Goal: Information Seeking & Learning: Learn about a topic

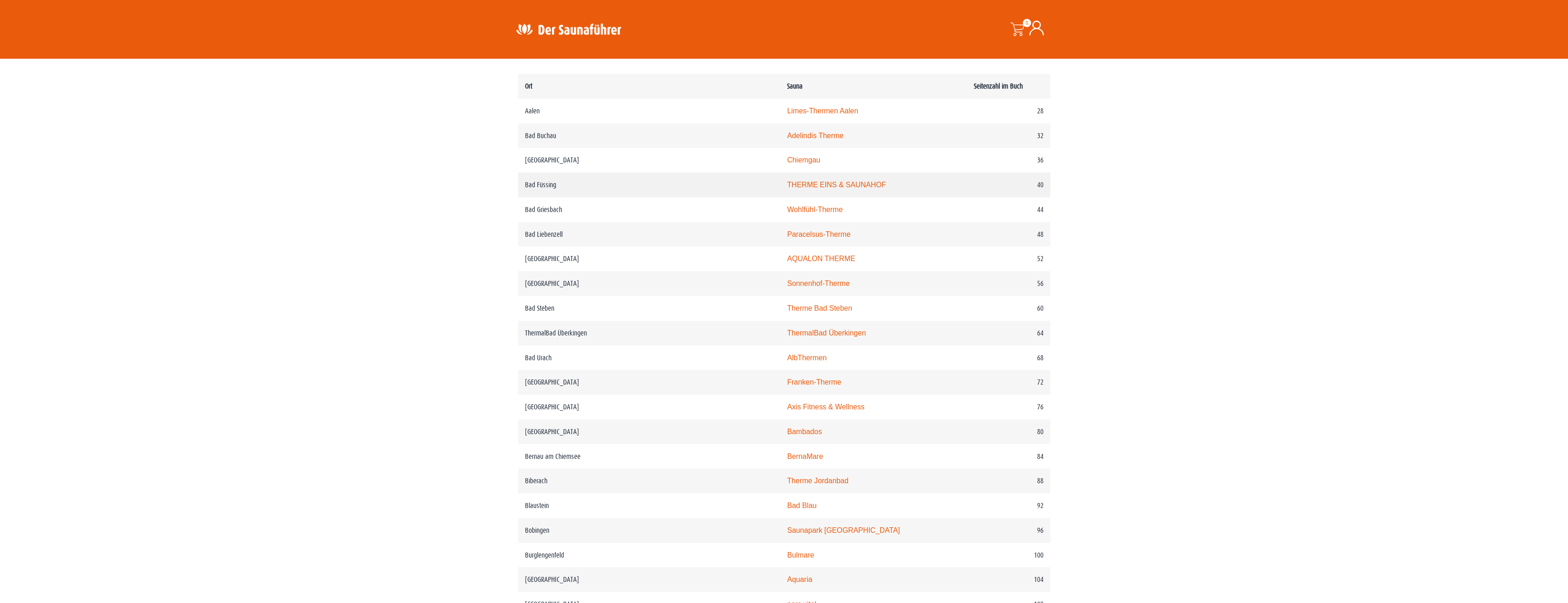
scroll to position [459, 0]
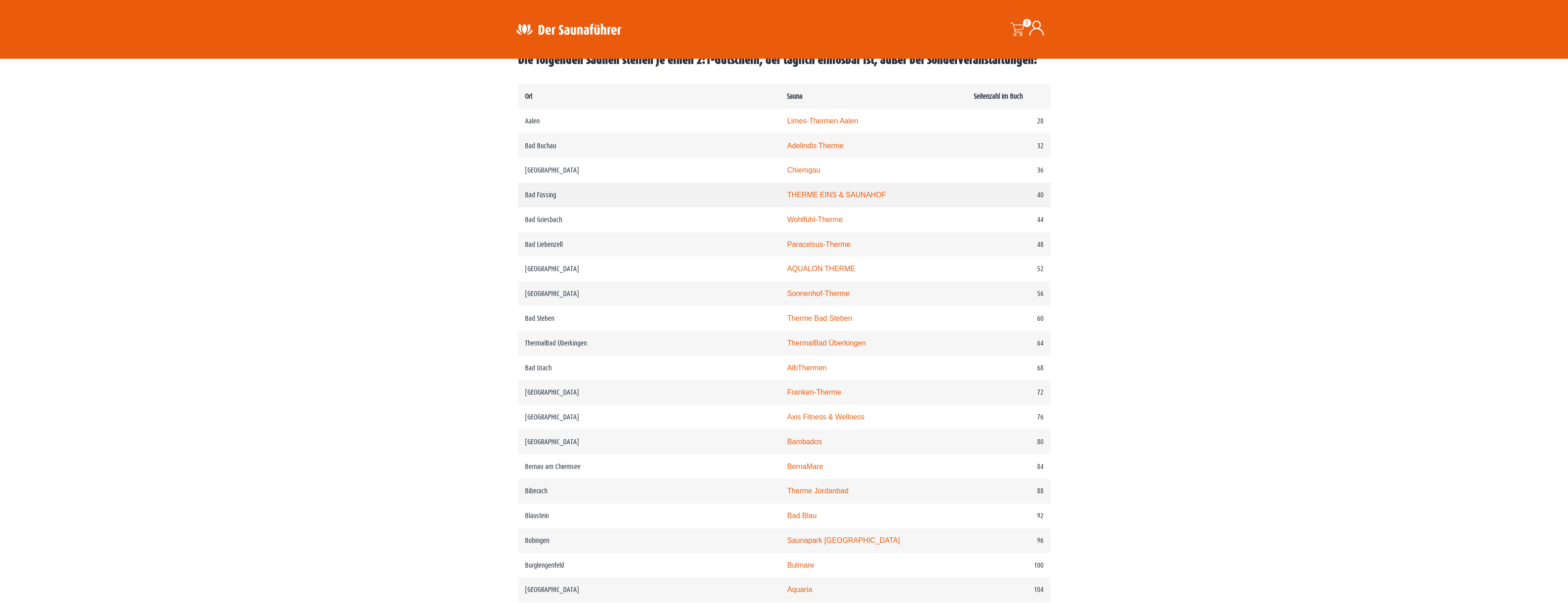
click at [789, 193] on link "THERME EINS & SAUNAHOF" at bounding box center [836, 195] width 99 height 8
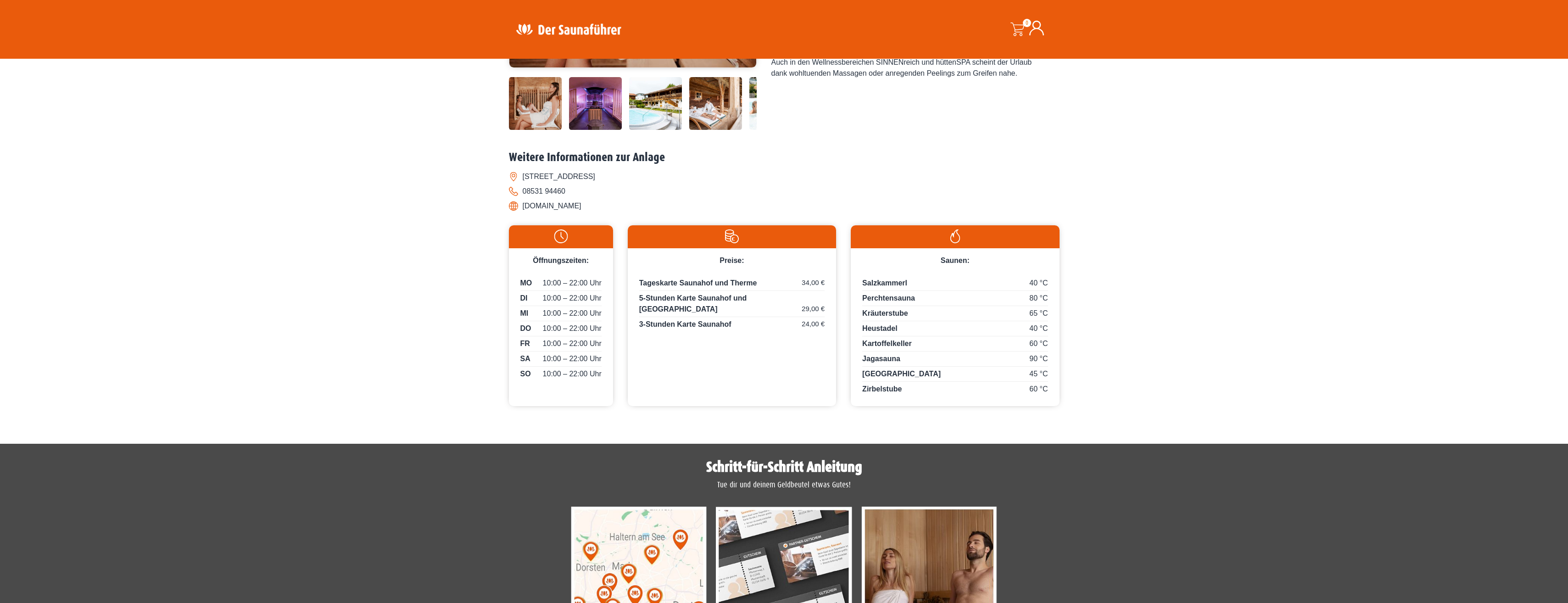
scroll to position [310, 0]
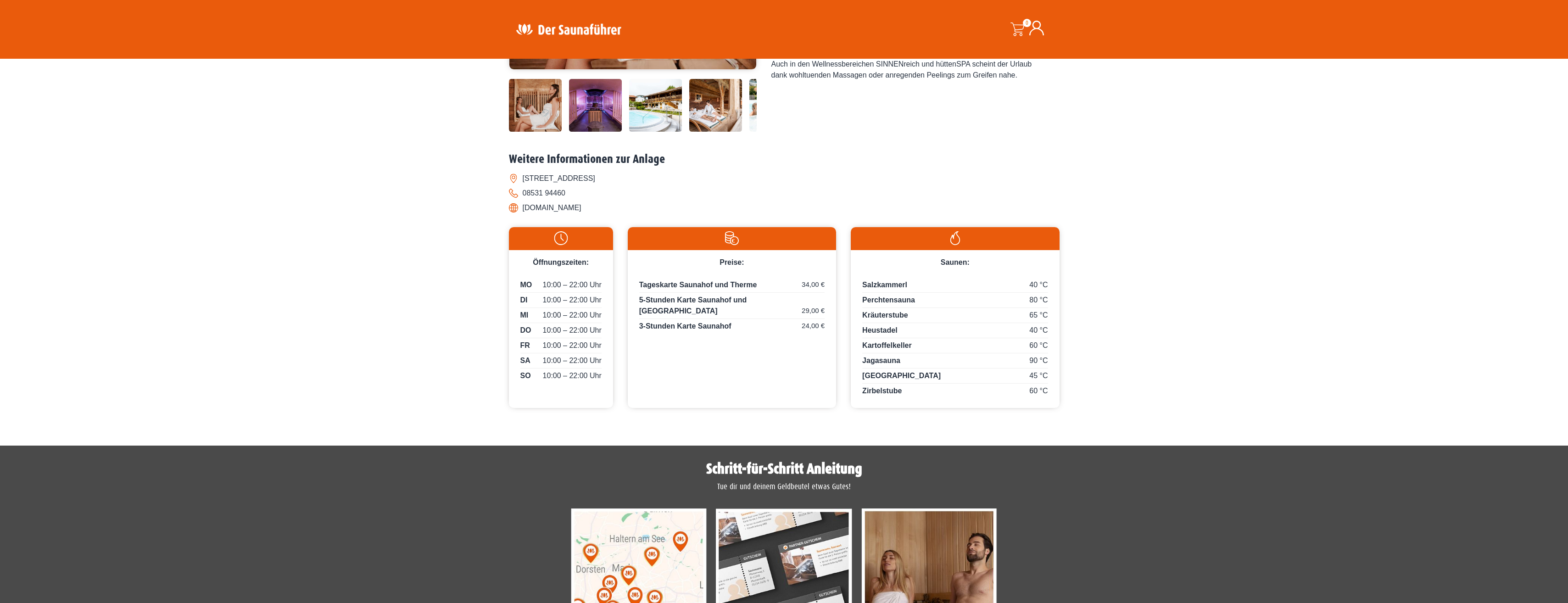
drag, startPoint x: 523, startPoint y: 208, endPoint x: 586, endPoint y: 218, distance: 63.8
click at [586, 218] on div "Weitere Informationen zur Anlage [STREET_ADDRESS] 08531 94460 [DOMAIN_NAME]" at bounding box center [784, 186] width 551 height 68
drag, startPoint x: 586, startPoint y: 218, endPoint x: 579, endPoint y: 208, distance: 12.2
copy li "[DOMAIN_NAME]"
drag, startPoint x: 242, startPoint y: 150, endPoint x: 250, endPoint y: 150, distance: 8.0
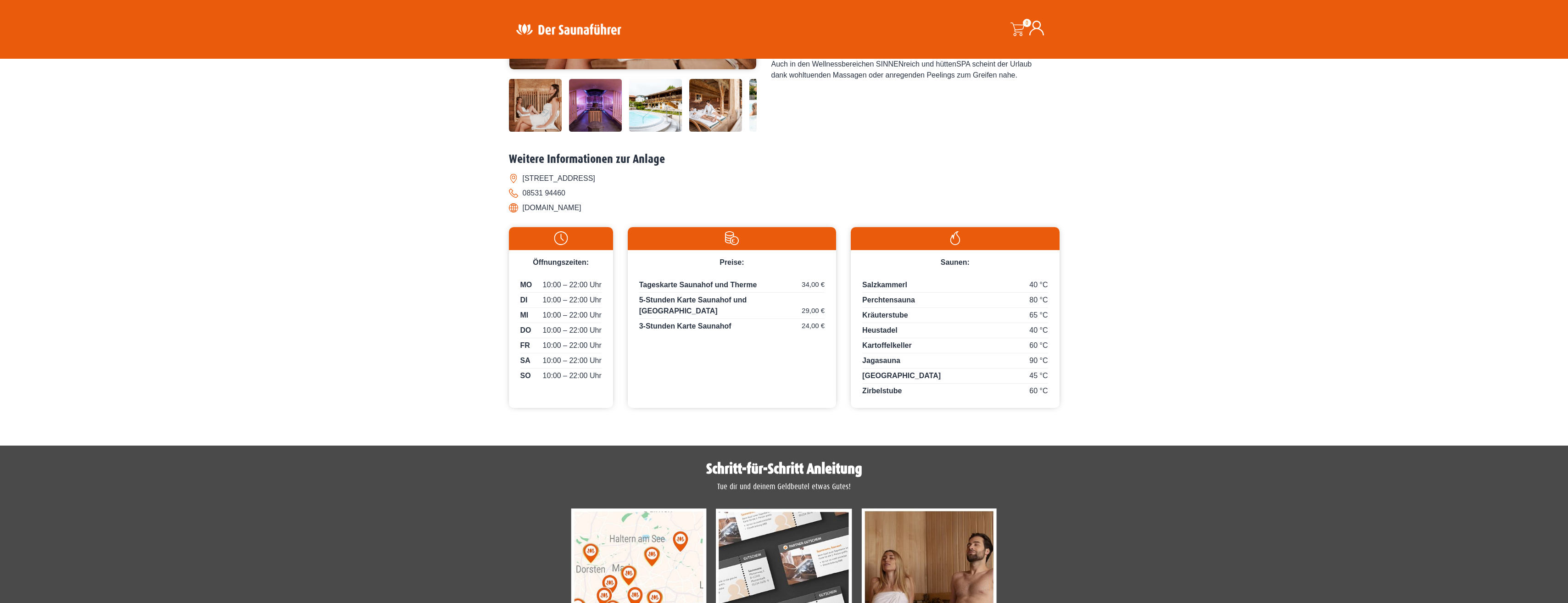
click at [242, 150] on div "Startseite » Bad Füssing – THERME EINS & SAUNAHOF Bad Füssing – THERME EINS & S…" at bounding box center [784, 108] width 1568 height 629
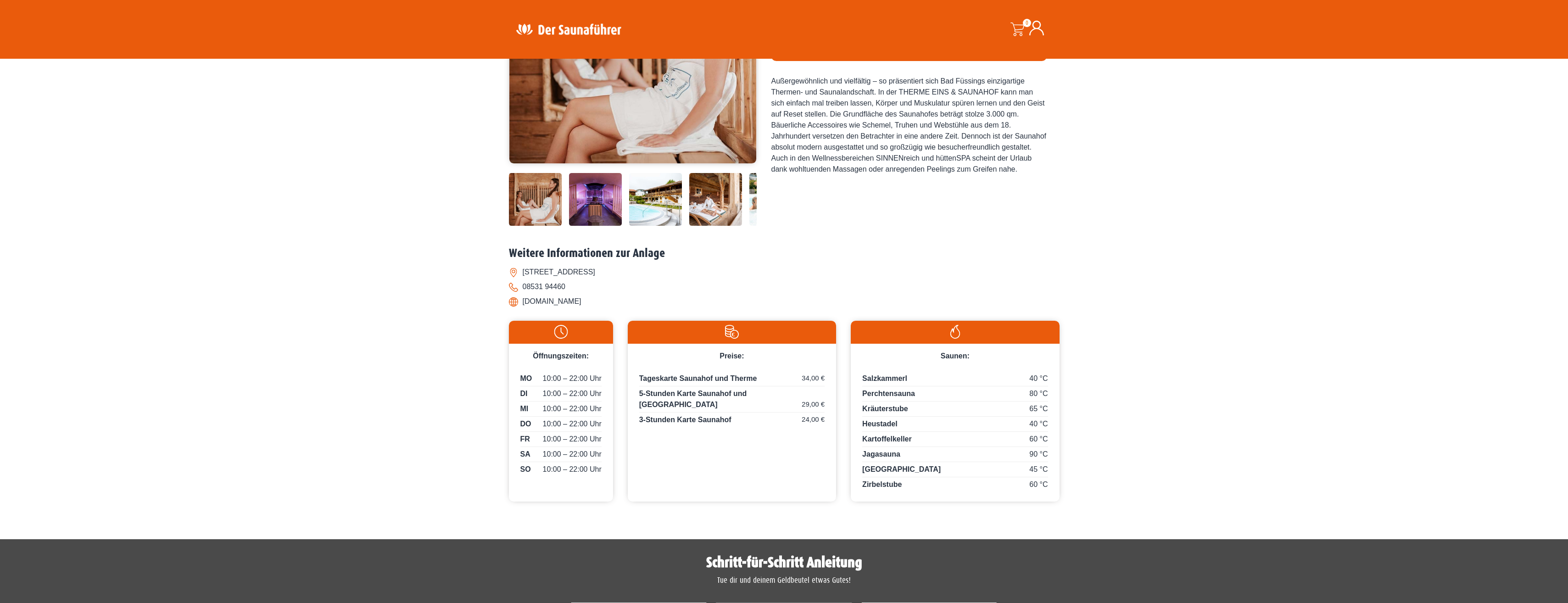
scroll to position [193, 0]
